Goal: Task Accomplishment & Management: Manage account settings

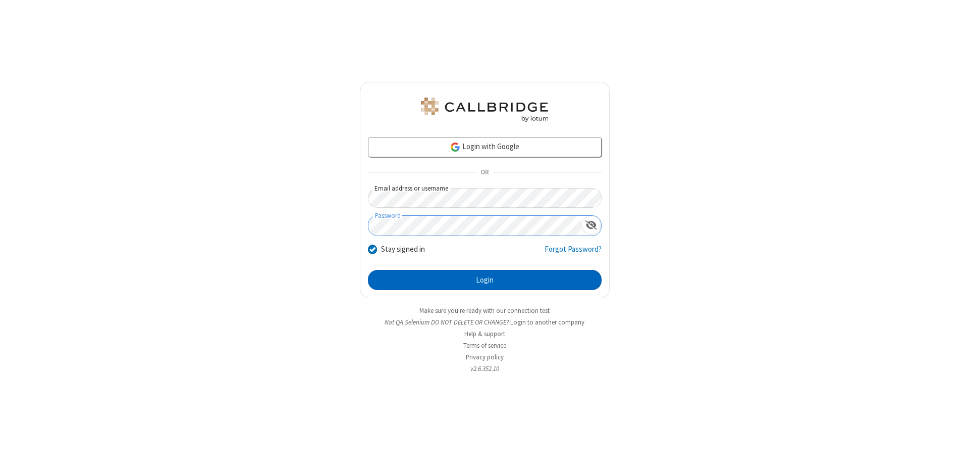
click at [485, 280] on button "Login" at bounding box center [485, 280] width 234 height 20
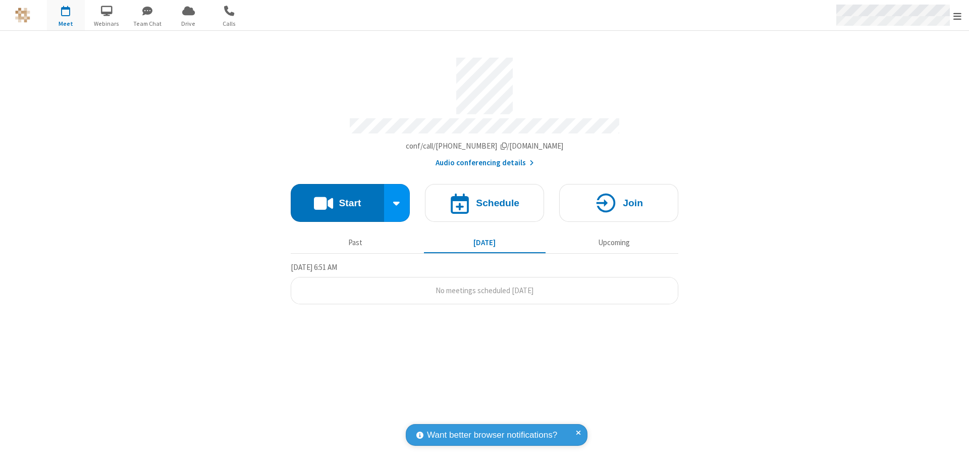
click at [958, 16] on span "Open menu" at bounding box center [958, 16] width 8 height 10
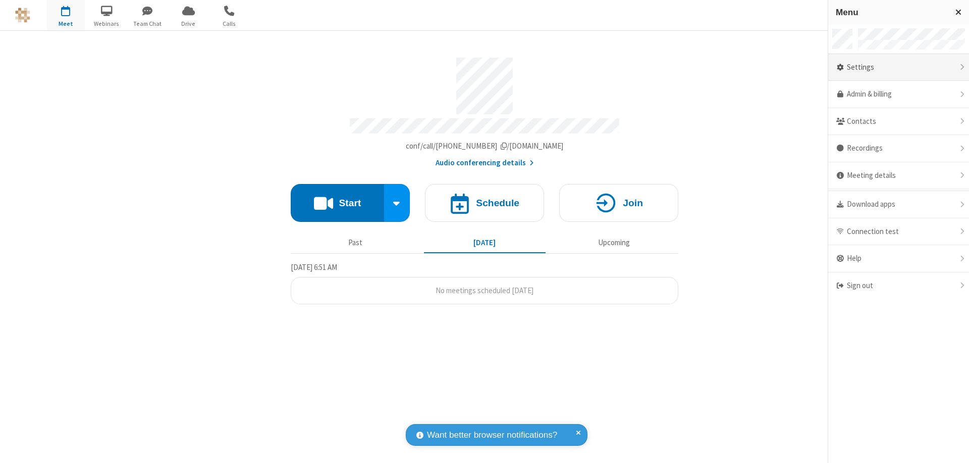
click at [899, 67] on div "Settings" at bounding box center [899, 67] width 141 height 27
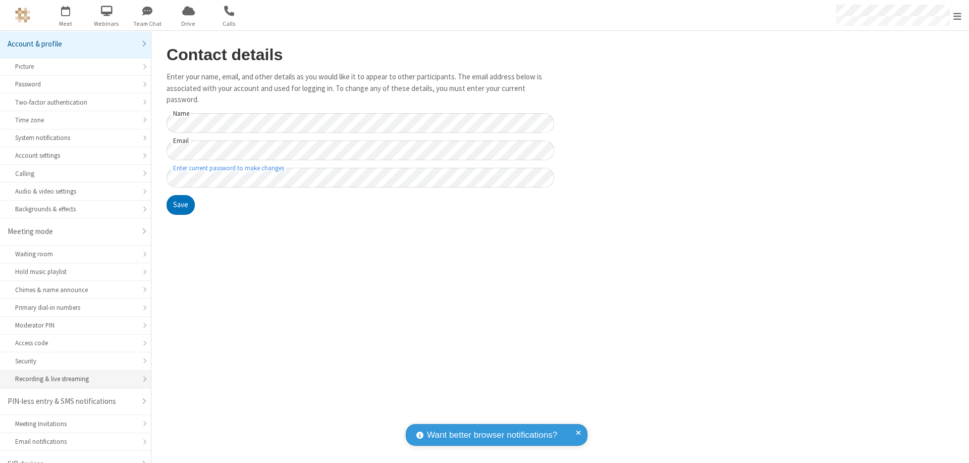
click at [72, 374] on div "Recording & live streaming" at bounding box center [75, 379] width 121 height 10
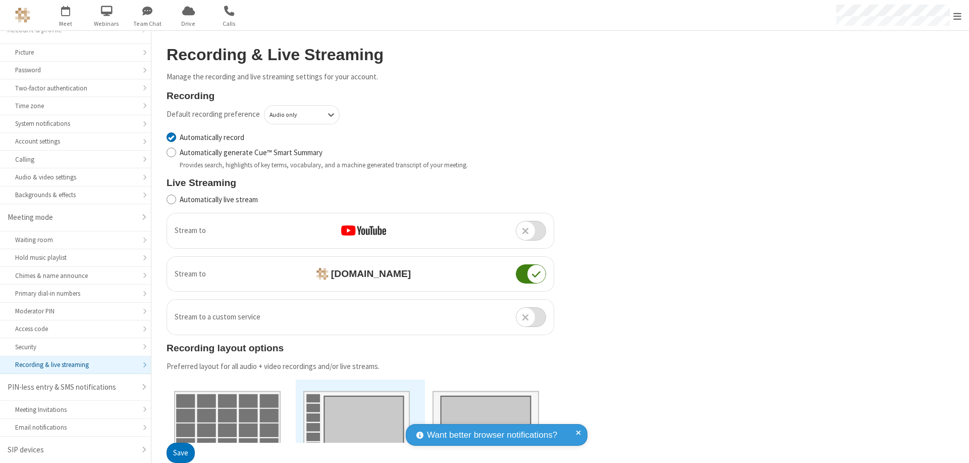
click at [171, 137] on input "Automatically record" at bounding box center [172, 137] width 10 height 11
checkbox input "false"
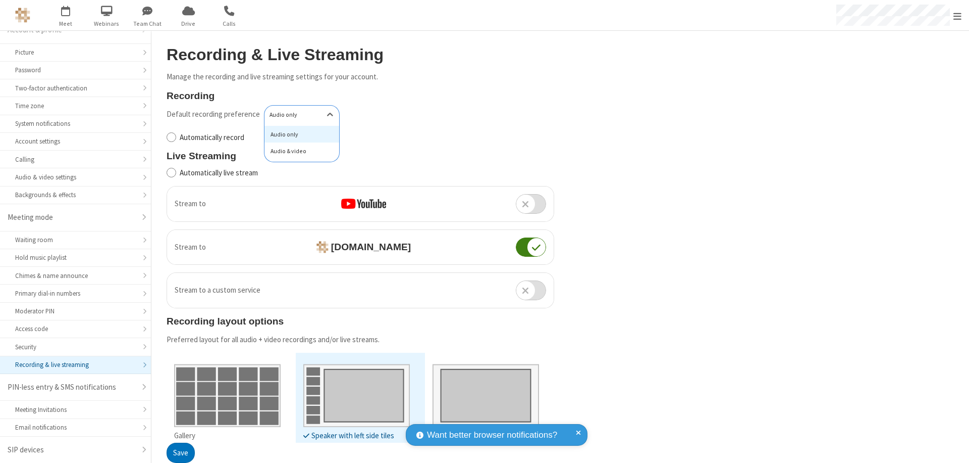
click at [298, 151] on div "Audio & video" at bounding box center [302, 150] width 75 height 17
click at [180, 452] on button "Save" at bounding box center [181, 453] width 28 height 20
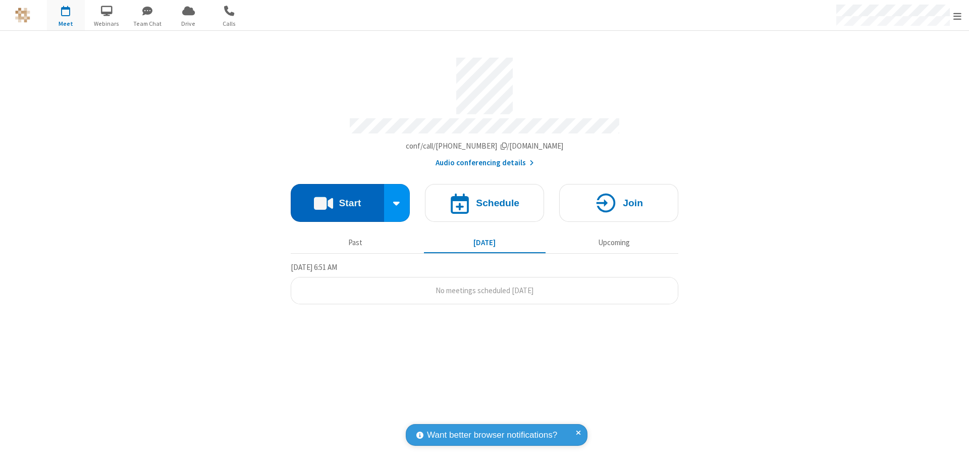
click at [337, 198] on button "Start" at bounding box center [337, 203] width 93 height 38
